Goal: Task Accomplishment & Management: Manage account settings

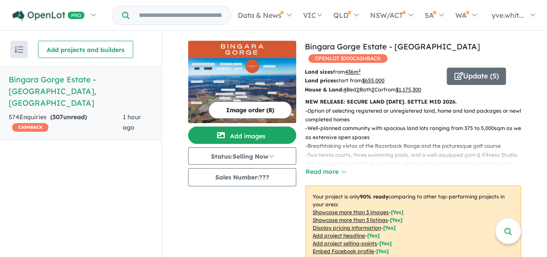
click at [29, 83] on h5 "Bingara Gorge Estate - Wilton , NSW" at bounding box center [81, 91] width 144 height 35
click at [99, 76] on h5 "Bingara Gorge Estate - Wilton , NSW" at bounding box center [81, 91] width 144 height 35
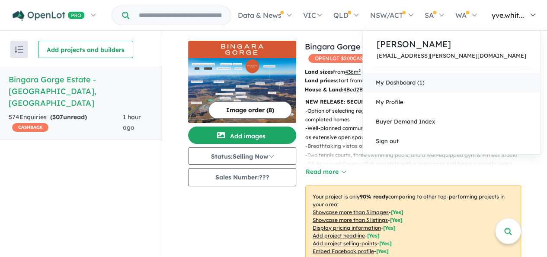
click at [472, 84] on link "My Dashboard (1)" at bounding box center [451, 82] width 177 height 19
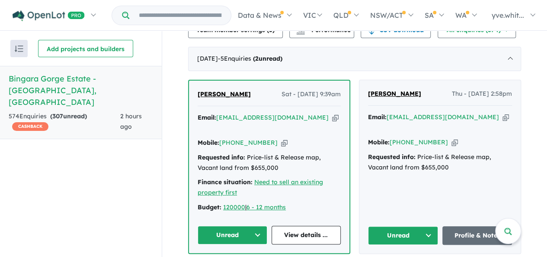
scroll to position [346, 0]
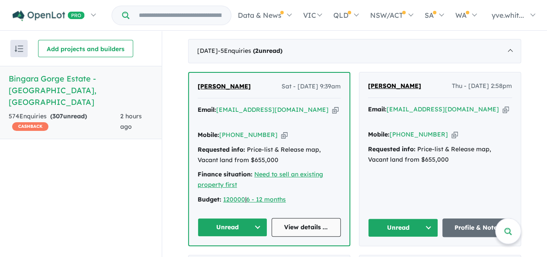
click at [298, 218] on link "View details ..." at bounding box center [307, 227] width 70 height 19
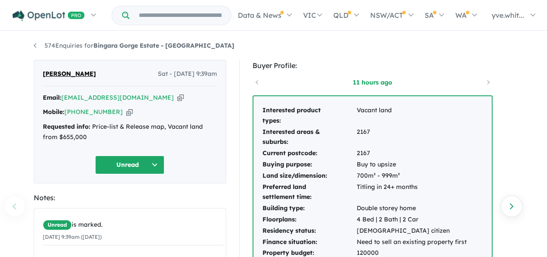
click at [142, 169] on button "Unread" at bounding box center [129, 164] width 69 height 19
click at [129, 204] on button "Assigned" at bounding box center [133, 205] width 75 height 20
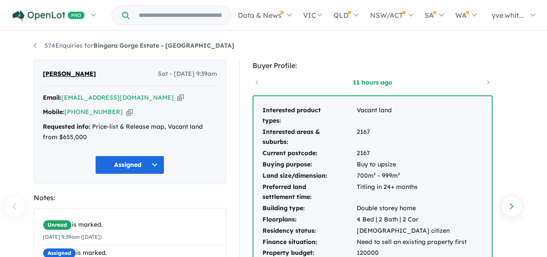
click at [126, 110] on icon "button" at bounding box center [129, 111] width 6 height 9
